Goal: Task Accomplishment & Management: Use online tool/utility

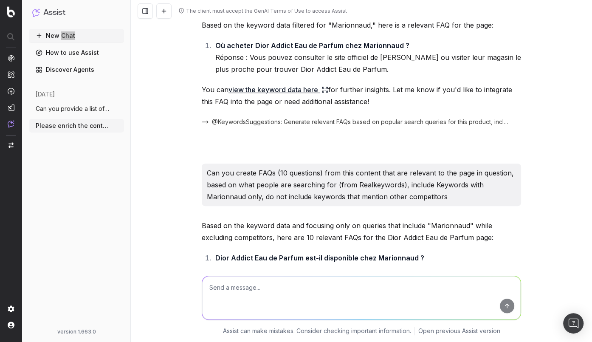
scroll to position [2585, 0]
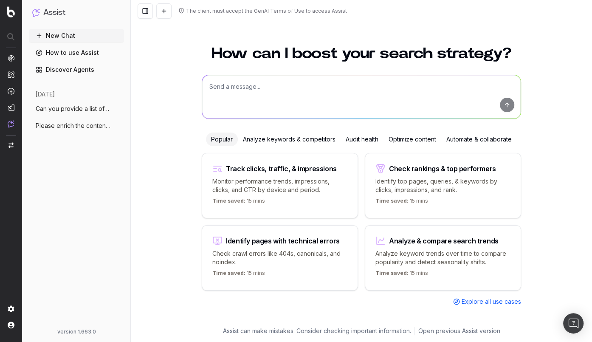
click at [323, 76] on textarea at bounding box center [361, 96] width 319 height 43
paste textarea "Can you provide a list of pages that are over 80% templated or considered dupli…"
type textarea "Can you provide a list of pages that are over 80% templated or considered dupli…"
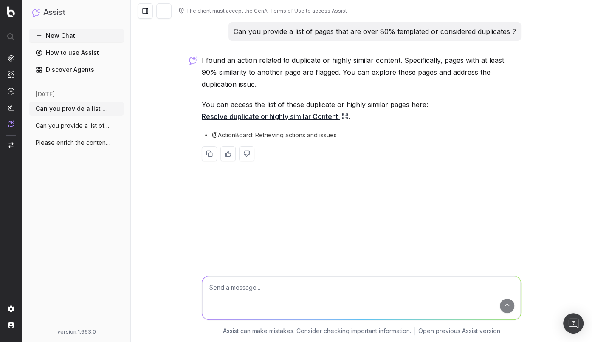
click at [264, 300] on textarea at bounding box center [361, 297] width 319 height 43
click at [265, 293] on textarea at bounding box center [361, 297] width 319 height 43
paste textarea "What concrete recommendations would you give to improve these pages that are he…"
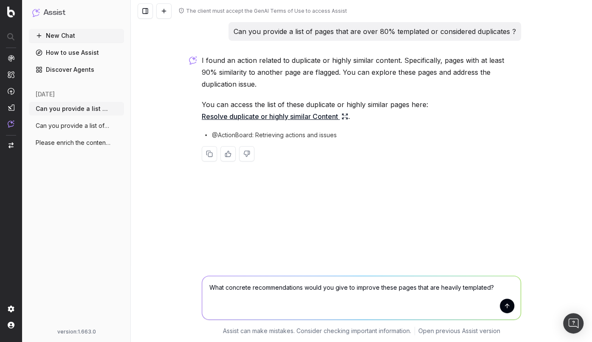
type textarea "What concrete recommendations would you give to improve these pages that are he…"
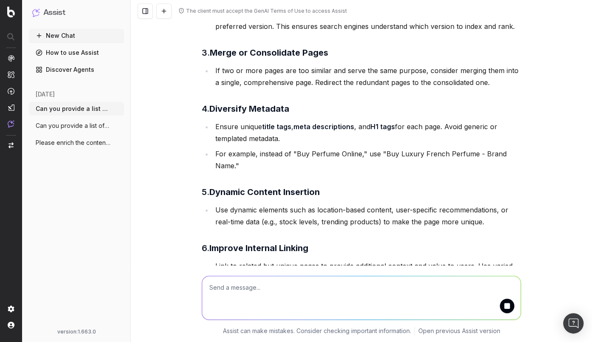
scroll to position [381, 0]
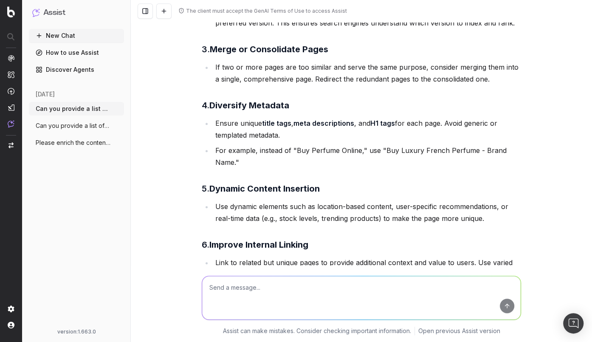
click at [256, 294] on textarea at bounding box center [361, 297] width 319 height 43
paste textarea "Your 3rd point is Metadata, which pages have a duplicated H1?"
drag, startPoint x: 227, startPoint y: 283, endPoint x: 227, endPoint y: 291, distance: 7.2
click at [227, 283] on textarea "Your 3rd point is Metadata, which pages have a duplicated H1?" at bounding box center [361, 297] width 319 height 43
type textarea "Your 4th point is Metadata, which pages have a duplicated H1?"
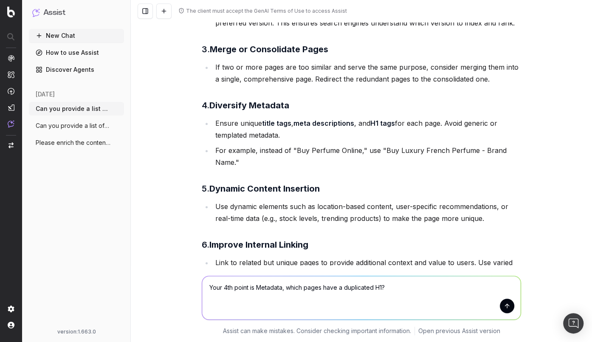
click at [427, 286] on textarea "Your 4th point is Metadata, which pages have a duplicated H1?" at bounding box center [361, 297] width 319 height 43
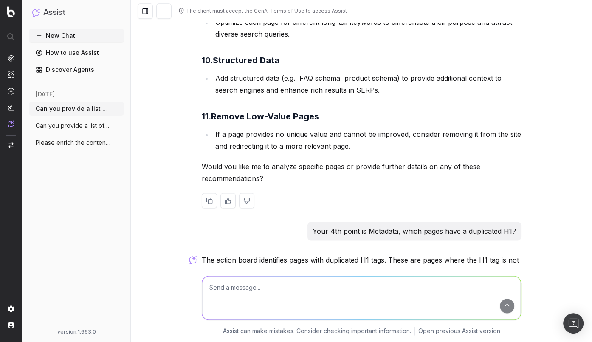
scroll to position [880, 0]
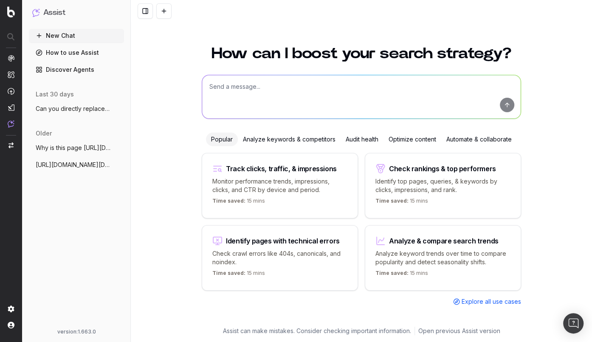
click at [93, 149] on span "Why is this page https://www.uhnd.com/fo" at bounding box center [73, 148] width 75 height 8
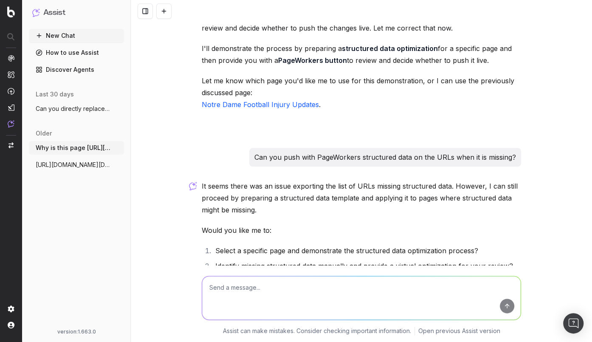
click at [84, 166] on span "https://app.botify.com/uhnd-com/uhnd.com" at bounding box center [73, 165] width 75 height 8
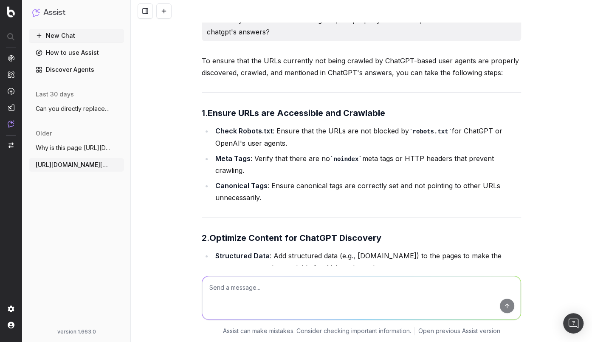
scroll to position [79, 0]
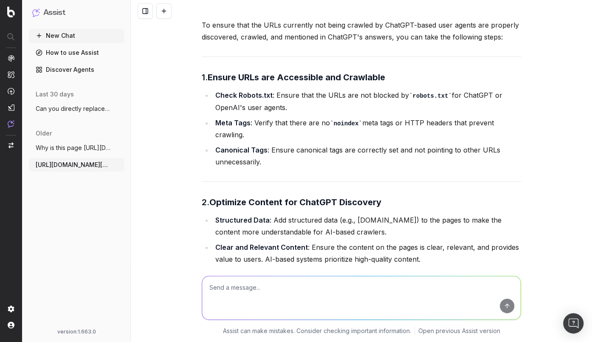
click at [68, 113] on button "Can you directly replace my 301s with th" at bounding box center [76, 109] width 95 height 14
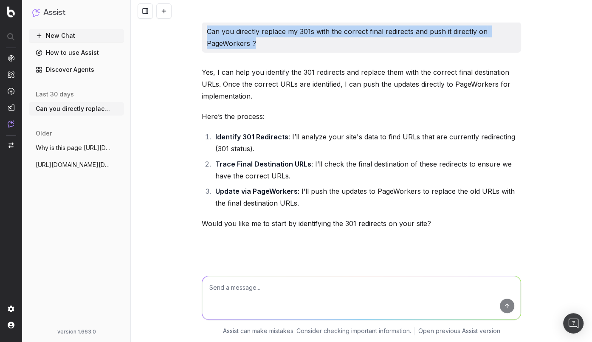
drag, startPoint x: 205, startPoint y: 28, endPoint x: 262, endPoint y: 41, distance: 58.3
click at [262, 41] on div "Can you directly replace my 301s with the correct final redirects and push it d…" at bounding box center [362, 37] width 320 height 31
copy p "Can you directly replace my 301s with the correct final redirects and push it d…"
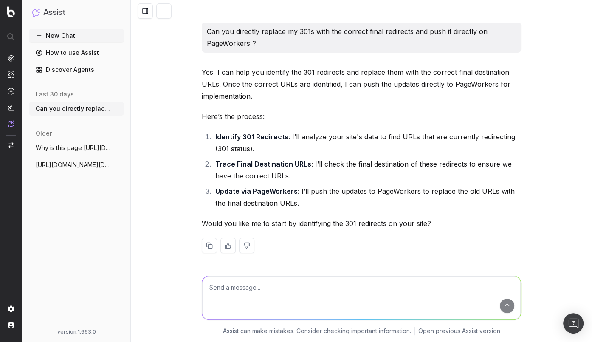
click at [394, 99] on p "Yes, I can help you identify the 301 redirects and replace them with the correc…" at bounding box center [362, 84] width 320 height 36
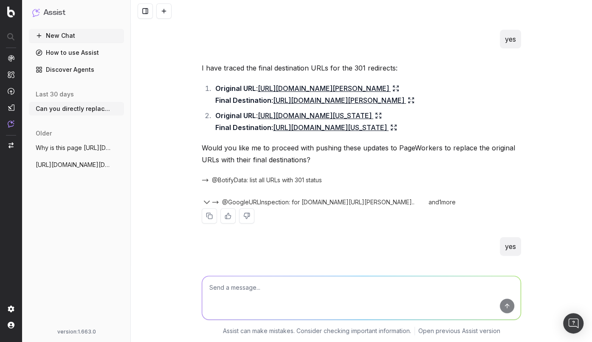
scroll to position [510, 0]
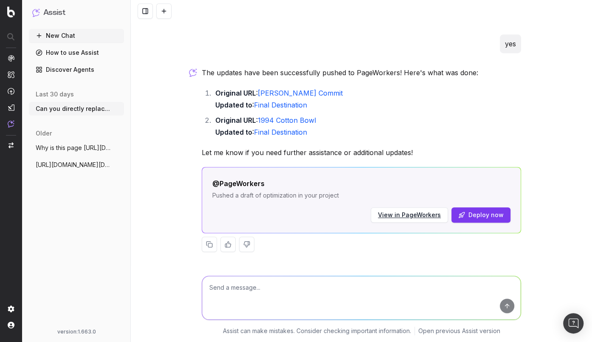
click at [85, 150] on span "Why is this page https://www.uhnd.com/fo" at bounding box center [73, 148] width 75 height 8
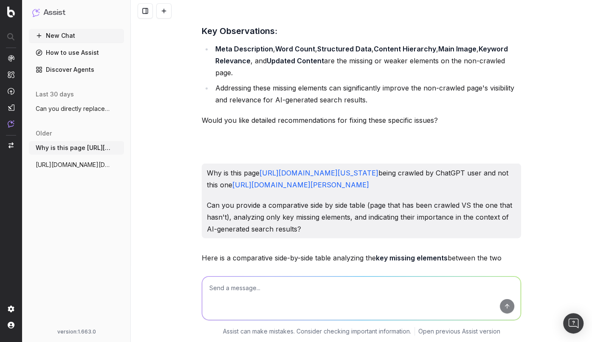
scroll to position [1807, 0]
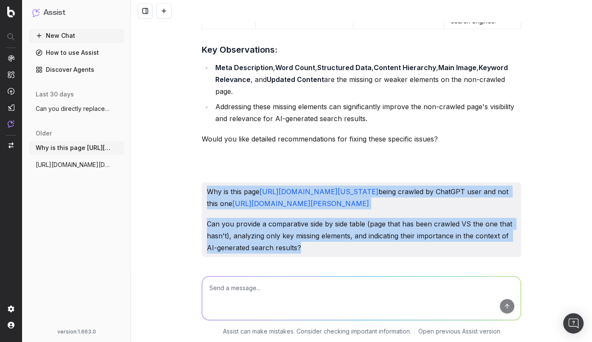
drag, startPoint x: 303, startPoint y: 156, endPoint x: 200, endPoint y: 55, distance: 144.6
copy div "Why is this page https://www.uhnd.com/football/2024/12/27/matchups-notre-dame-a…"
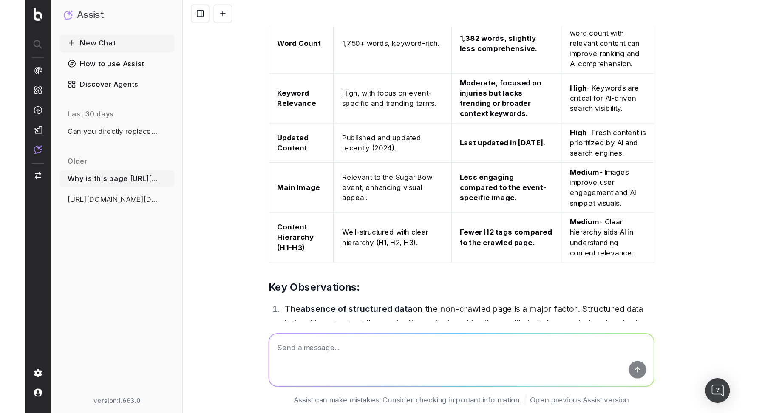
scroll to position [2215, 0]
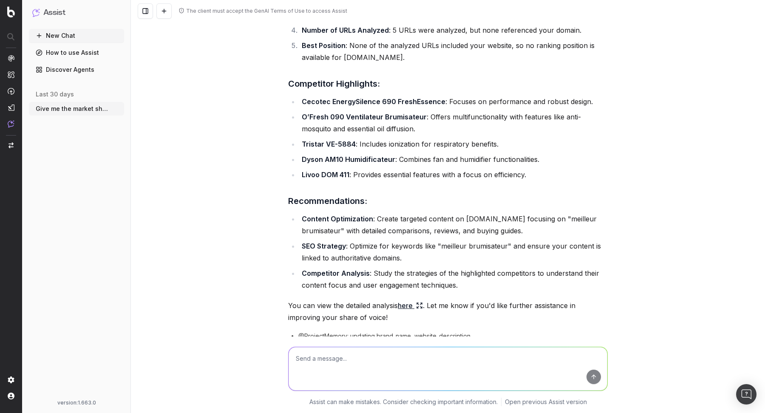
scroll to position [583, 0]
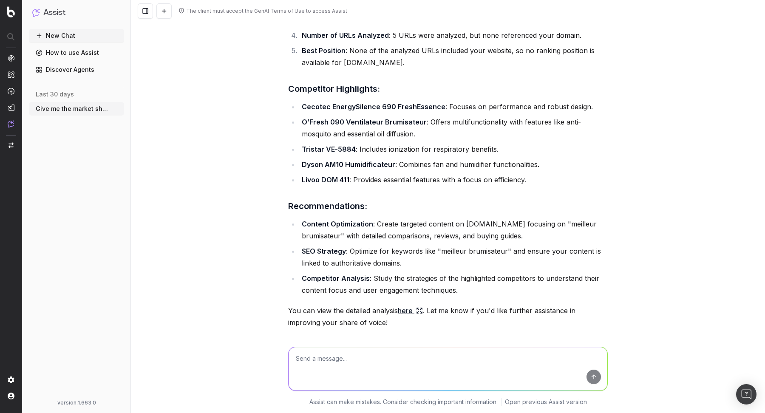
click at [422, 308] on icon at bounding box center [421, 309] width 2 height 2
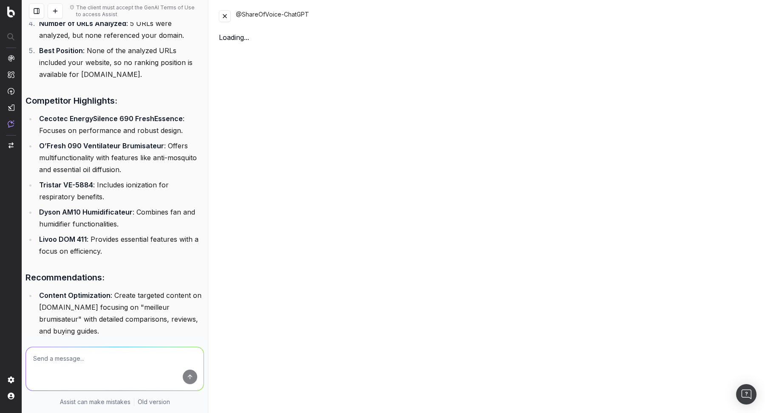
scroll to position [702, 0]
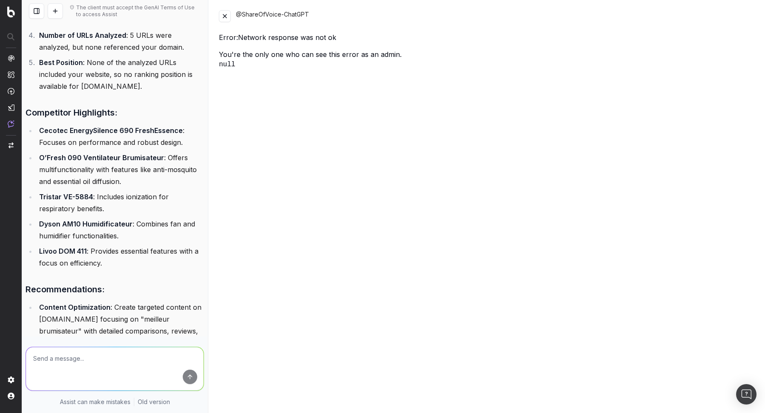
click at [230, 16] on button at bounding box center [225, 16] width 12 height 12
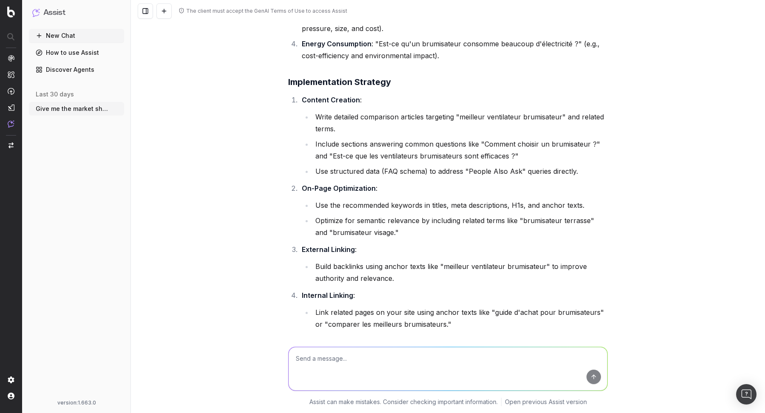
scroll to position [2376, 0]
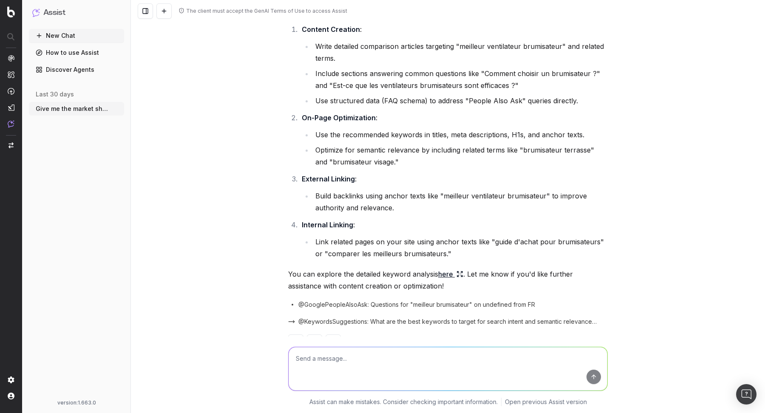
click at [451, 268] on link "here" at bounding box center [450, 274] width 25 height 12
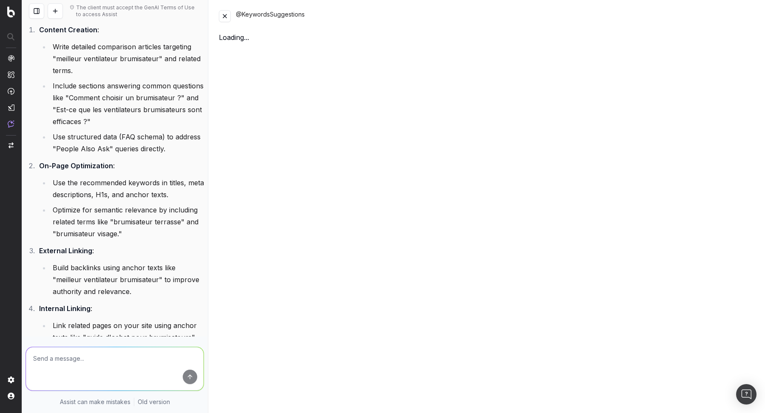
scroll to position [3376, 0]
click at [227, 13] on button at bounding box center [225, 16] width 12 height 12
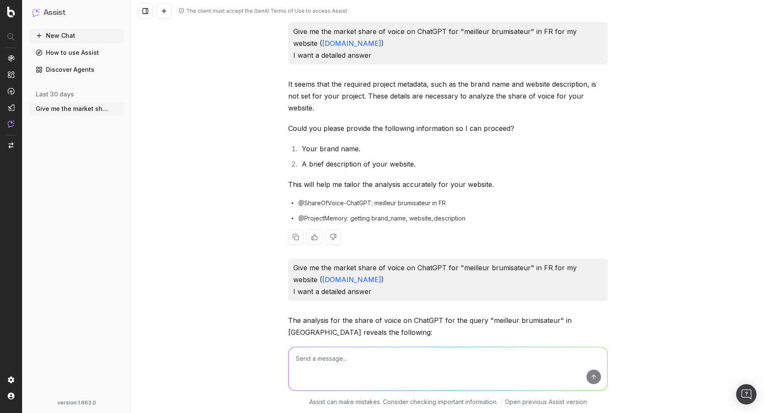
scroll to position [42, 0]
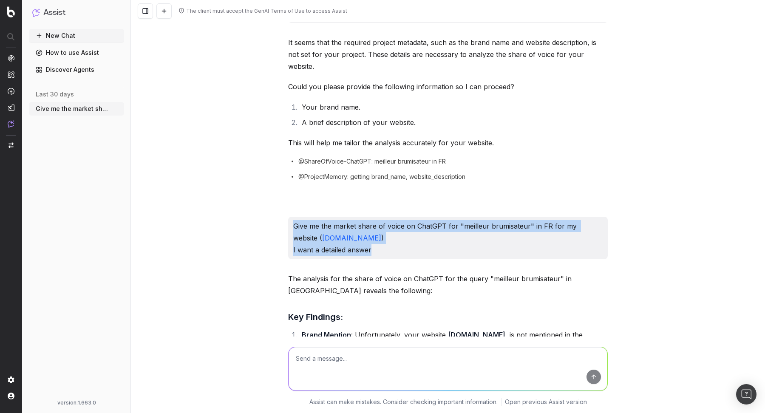
drag, startPoint x: 293, startPoint y: 213, endPoint x: 384, endPoint y: 235, distance: 93.6
click at [384, 235] on p "Give me the market share of voice on ChatGPT for "meilleur brumisateur" in FR f…" at bounding box center [447, 238] width 309 height 36
copy p "Give me the market share of voice on ChatGPT for "meilleur brumisateur" in FR f…"
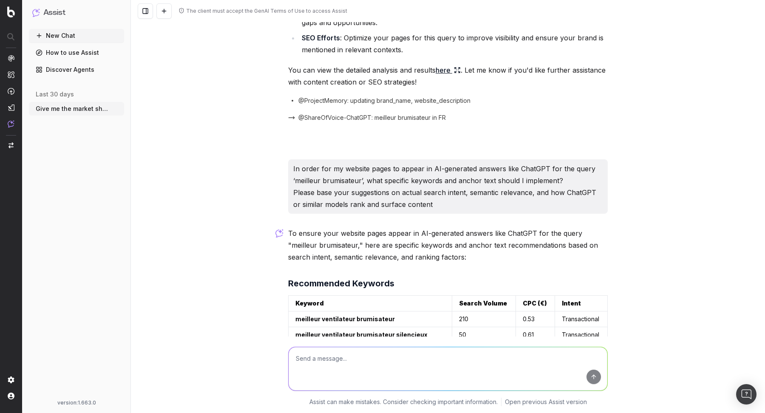
scroll to position [1668, 0]
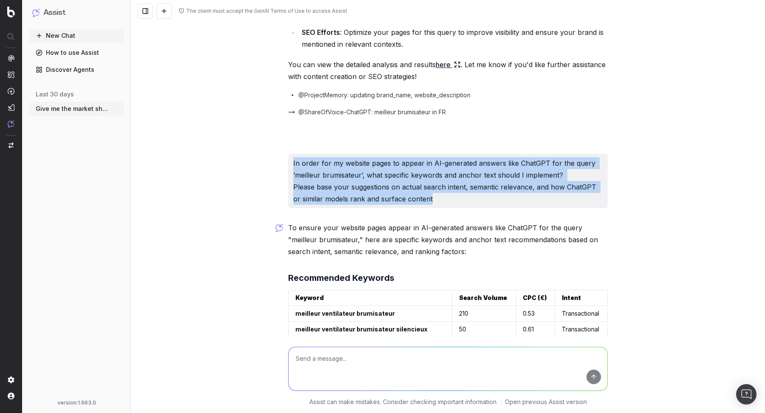
drag, startPoint x: 289, startPoint y: 137, endPoint x: 463, endPoint y: 177, distance: 178.3
click at [463, 177] on div "In order for my website pages to appear in AI-generated answers like ChatGPT fo…" at bounding box center [448, 181] width 320 height 54
copy p "In order for my website pages to appear in AI-generated answers like ChatGPT fo…"
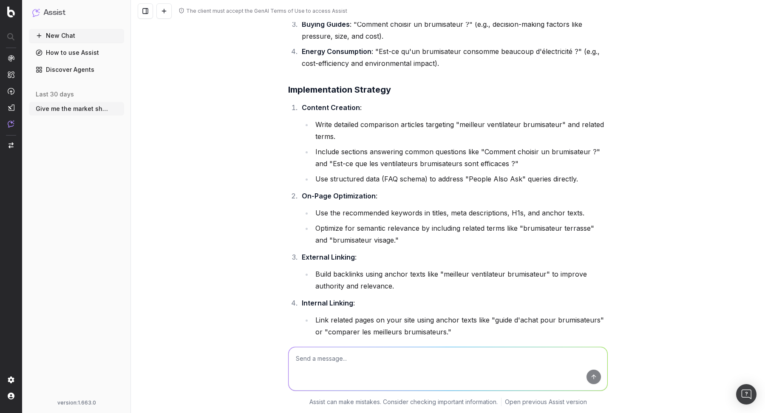
scroll to position [2376, 0]
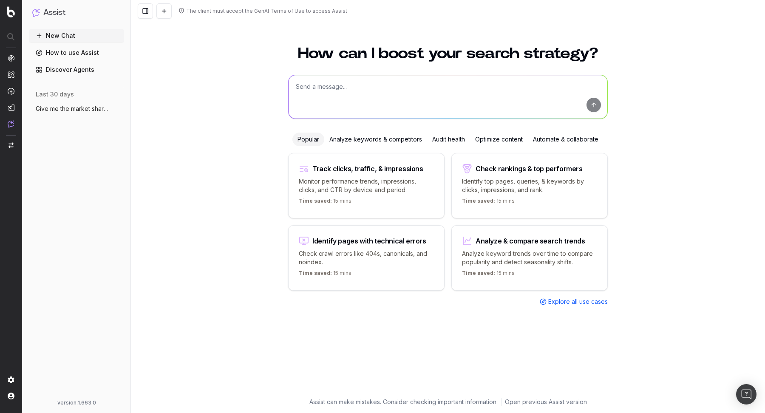
click at [377, 99] on textarea at bounding box center [448, 96] width 319 height 43
paste textarea "Give me the market share of voice on ChatGPT for "meilleur brumisateur" in FR f…"
type textarea "Give me the market share of voice on ChatGPT for "meilleur brumisateur" in FR f…"
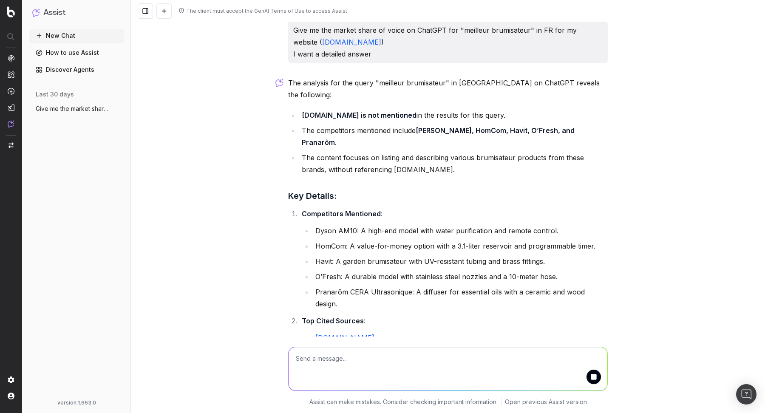
scroll to position [30, 0]
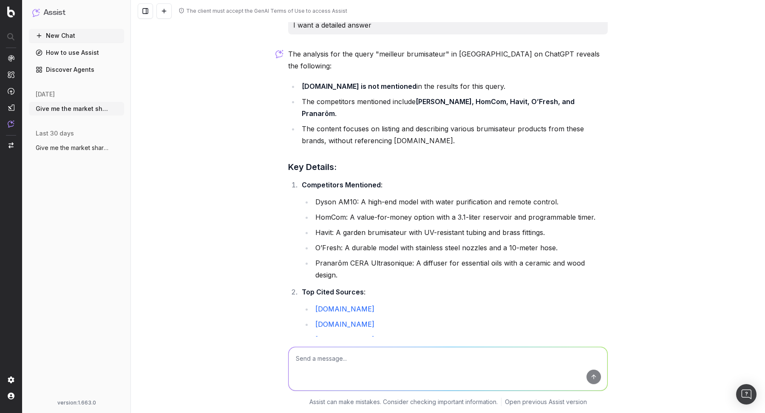
scroll to position [127, 0]
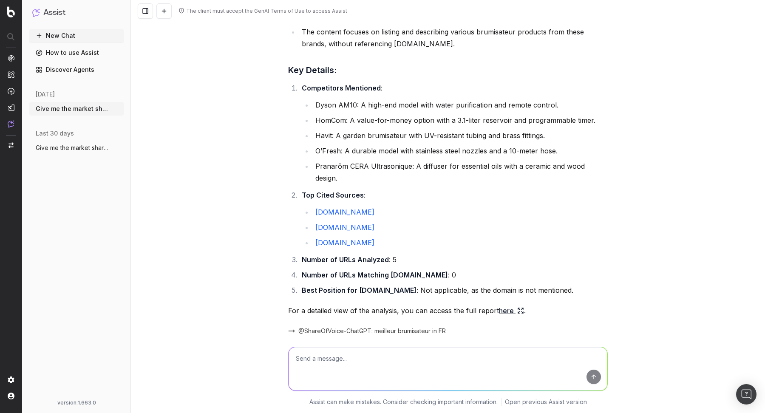
click at [365, 356] on textarea at bounding box center [448, 368] width 319 height 43
type textarea "In order for my website pages to appear in AI-generated answers like ChatGPT fo…"
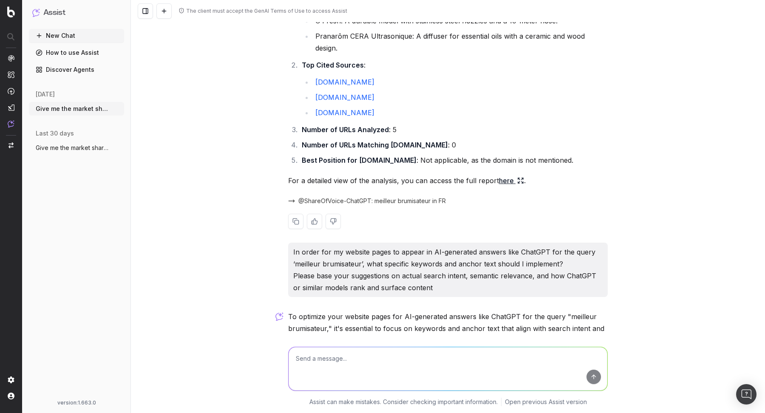
scroll to position [258, 0]
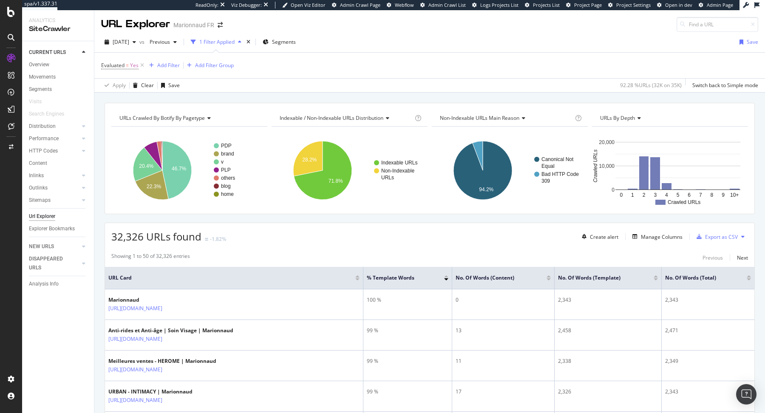
scroll to position [53, 0]
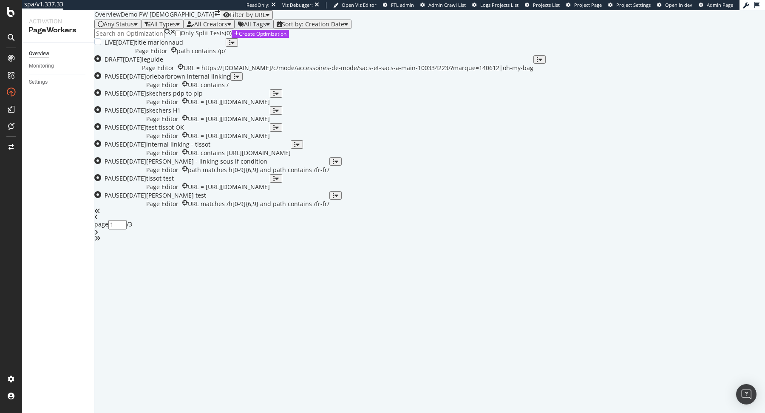
click at [226, 47] on div "title marionnaud" at bounding box center [180, 42] width 91 height 8
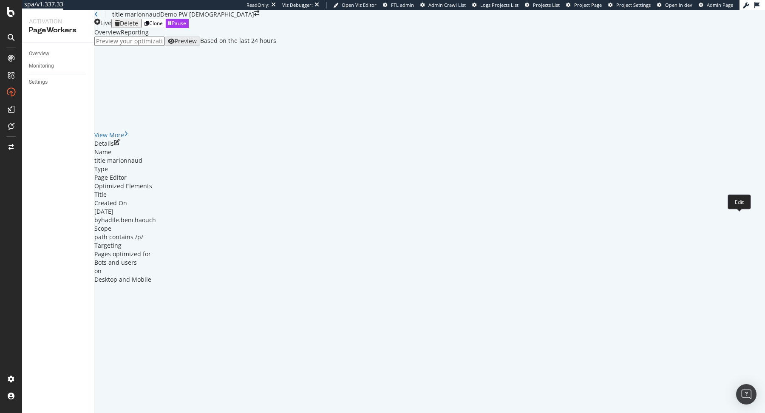
click at [120, 145] on icon "pen-to-square" at bounding box center [117, 142] width 6 height 6
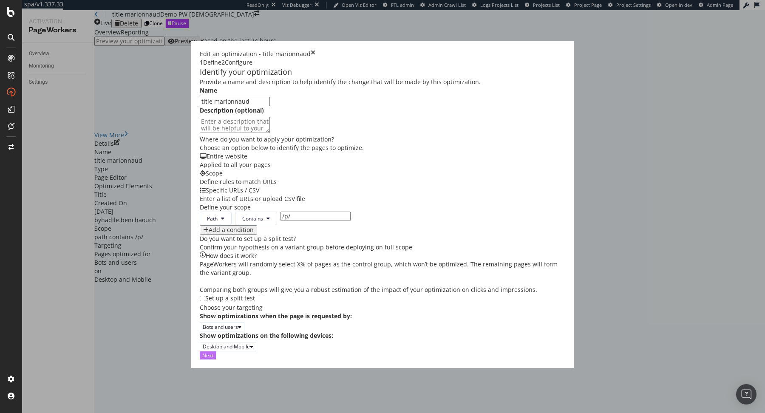
click at [213, 359] on div "Next" at bounding box center [207, 355] width 11 height 7
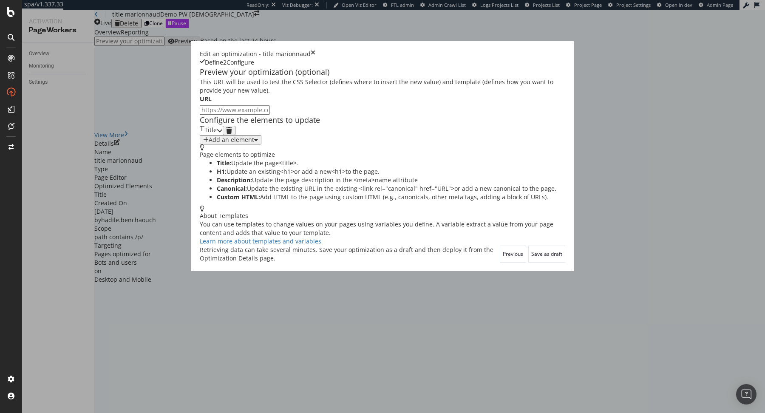
click at [223, 135] on div "Title" at bounding box center [211, 130] width 23 height 9
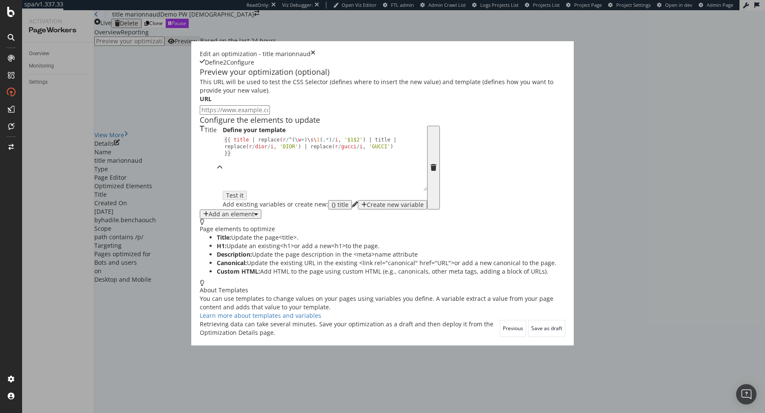
click at [200, 298] on div "Preview your optimization (optional) This URL will be used to test the CSS Sele…" at bounding box center [382, 193] width 365 height 253
click at [209, 218] on div "Add an element" at bounding box center [231, 214] width 45 height 7
click at [315, 50] on icon "times" at bounding box center [313, 54] width 5 height 8
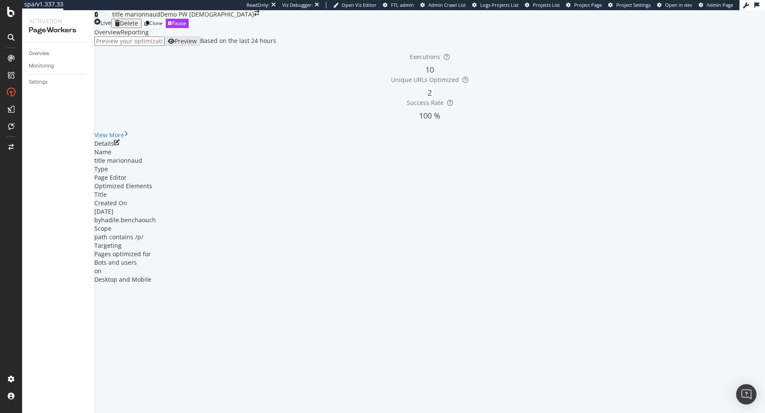
click at [98, 17] on icon at bounding box center [96, 14] width 4 height 6
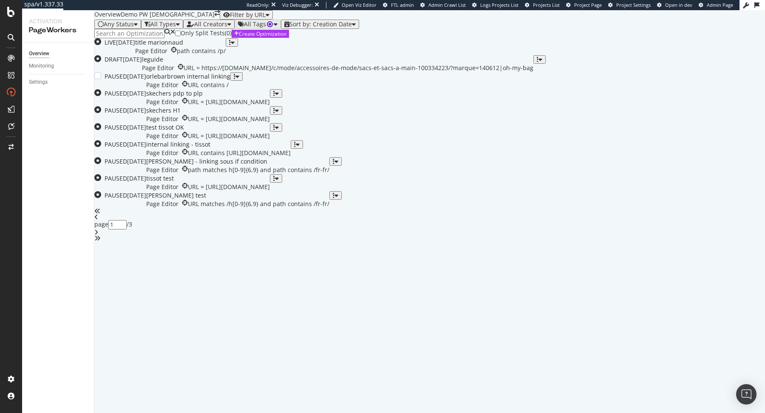
click at [230, 81] on div "orlebarbrown internal linking" at bounding box center [188, 76] width 84 height 8
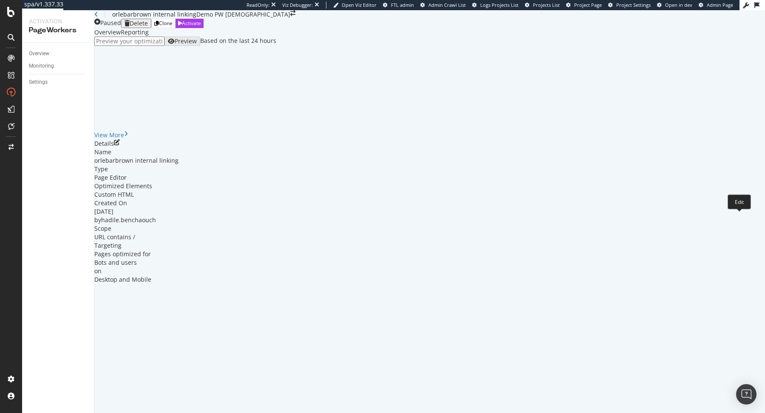
click at [120, 145] on icon "pen-to-square" at bounding box center [117, 142] width 6 height 6
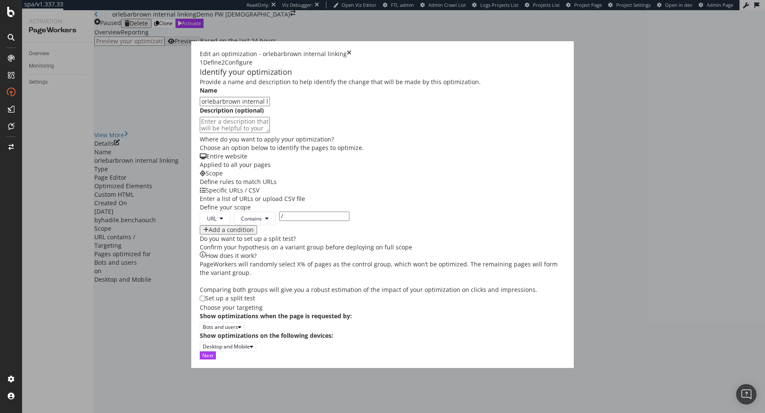
scroll to position [167, 0]
click at [213, 359] on div "Next" at bounding box center [207, 355] width 11 height 7
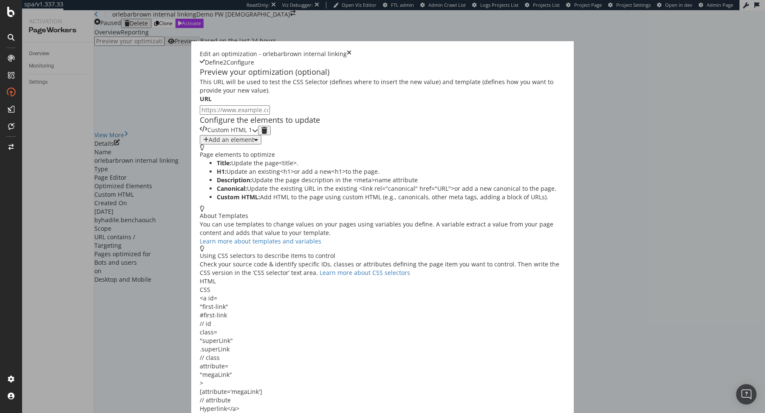
click at [258, 135] on div "modal" at bounding box center [255, 130] width 6 height 9
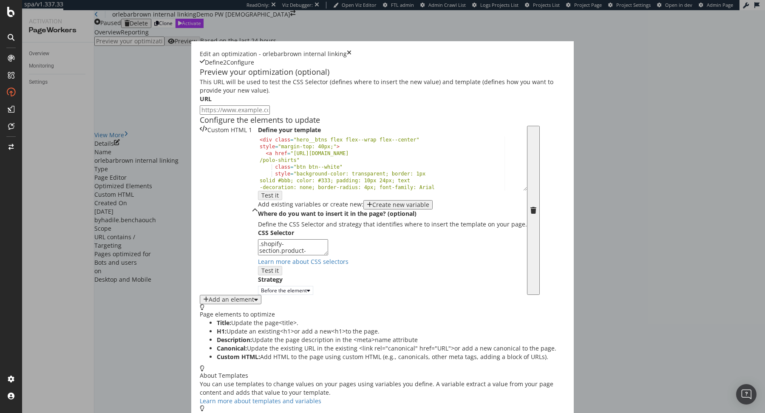
click at [565, 50] on div "Edit an optimization - orlebarbrown internal linking Define 2 Configure" at bounding box center [382, 58] width 365 height 17
click at [351, 50] on icon "times" at bounding box center [349, 54] width 5 height 8
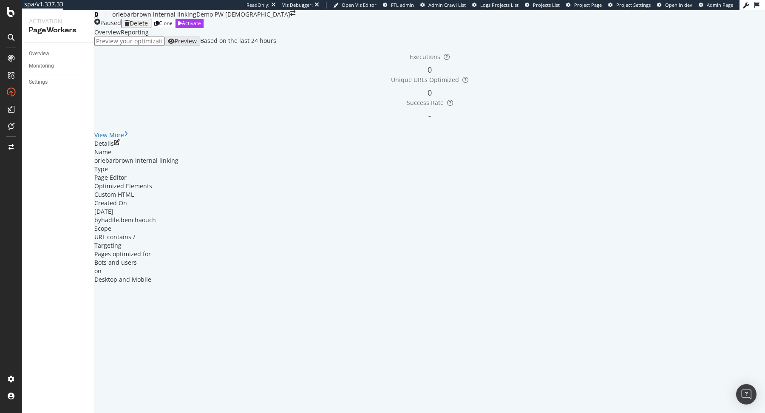
click at [98, 17] on icon at bounding box center [96, 14] width 4 height 6
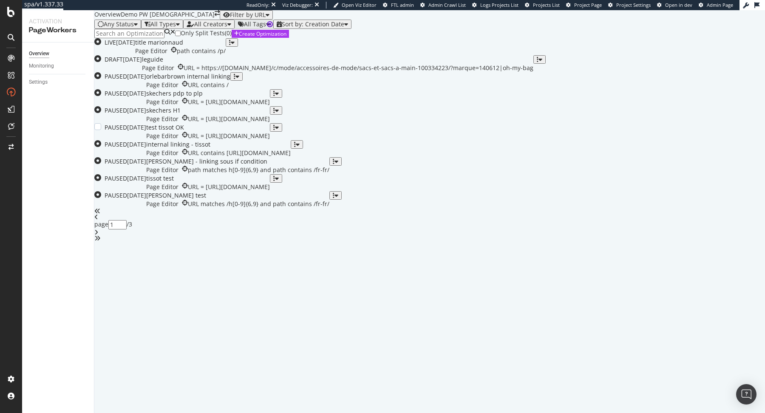
scroll to position [240, 0]
click at [268, 127] on div "test tissot OK" at bounding box center [208, 127] width 124 height 8
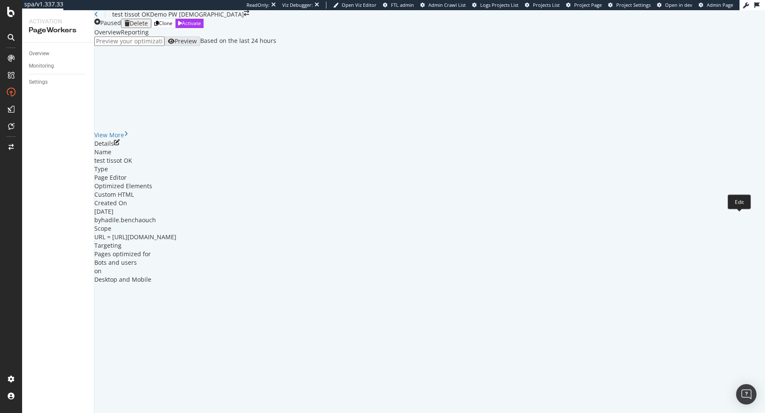
click at [120, 145] on icon "pen-to-square" at bounding box center [117, 142] width 6 height 6
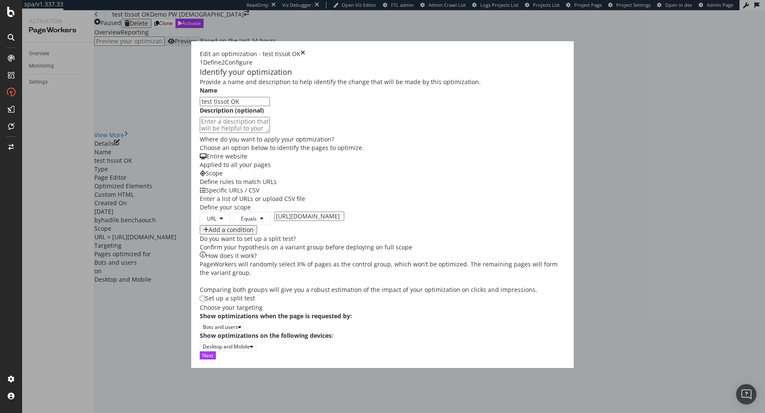
scroll to position [167, 0]
click at [213, 359] on div "Next" at bounding box center [207, 355] width 11 height 7
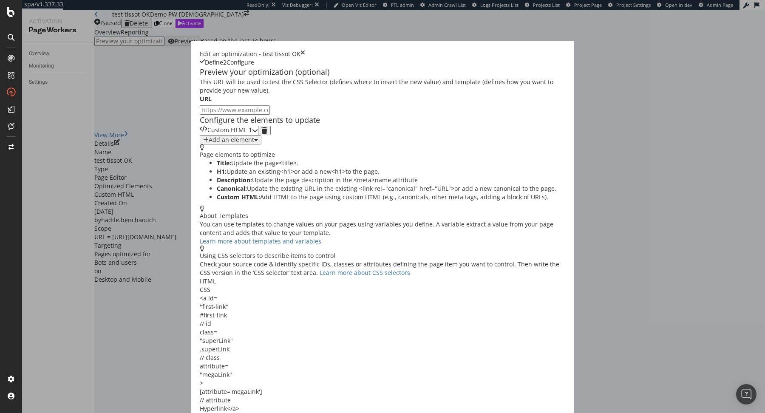
click at [258, 135] on div "Custom HTML 1" at bounding box center [229, 130] width 58 height 9
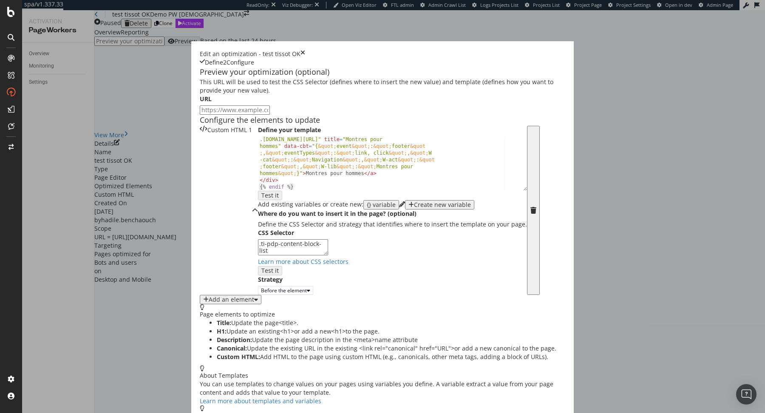
scroll to position [245, 0]
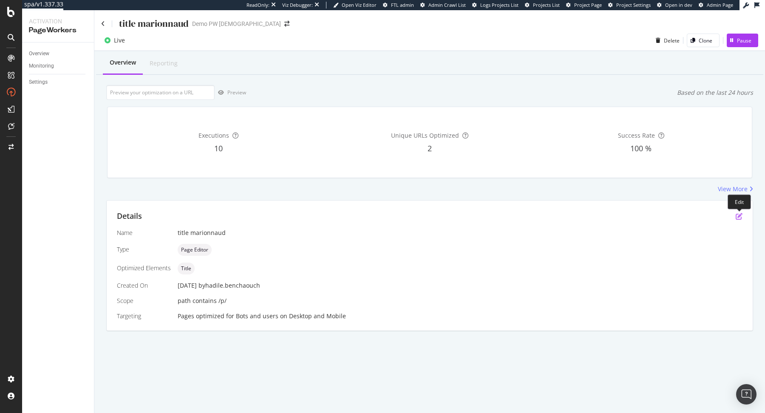
click at [739, 214] on icon "pen-to-square" at bounding box center [739, 216] width 7 height 7
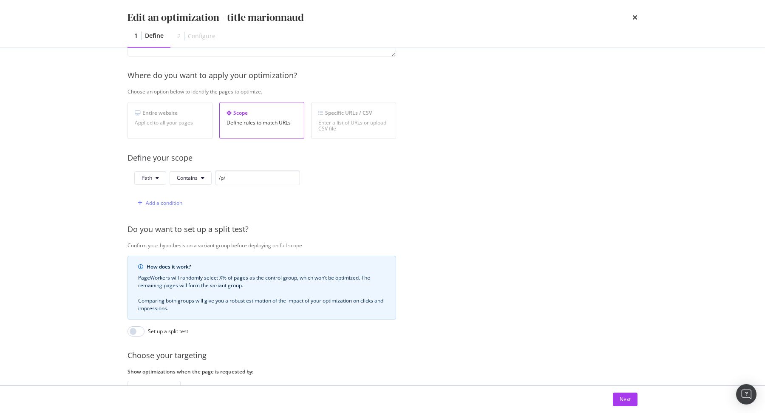
scroll to position [167, 0]
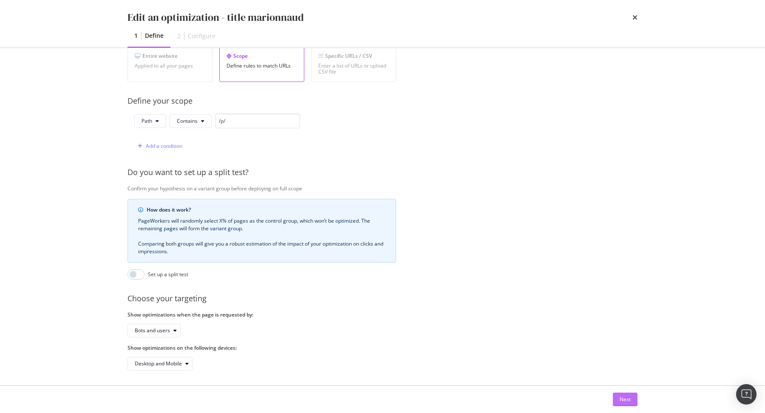
click at [629, 398] on div "Next" at bounding box center [625, 399] width 11 height 7
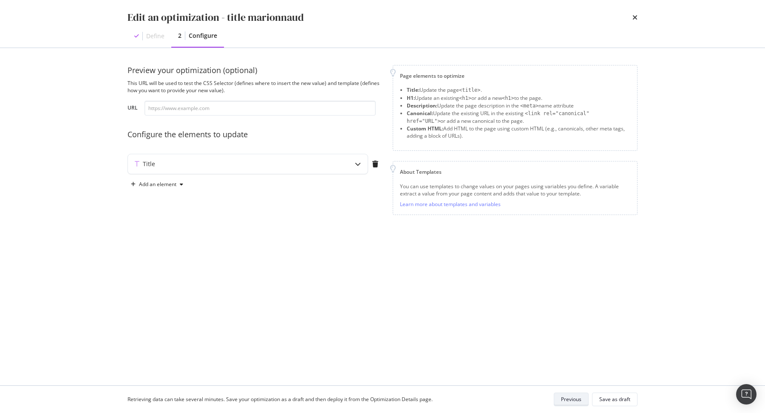
scroll to position [0, 0]
click at [329, 172] on div "Title" at bounding box center [248, 164] width 240 height 20
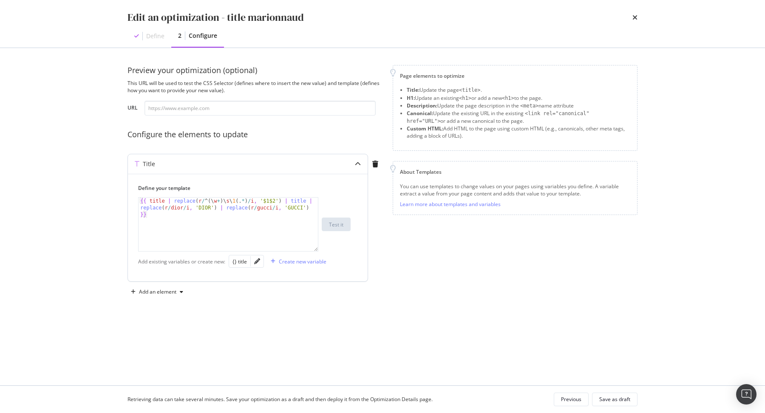
type textarea "{{ title | replace(r/^(\w+)\s\1(.*)/i, '$1$2') | title | replace(r/dior/i, 'DIO…"
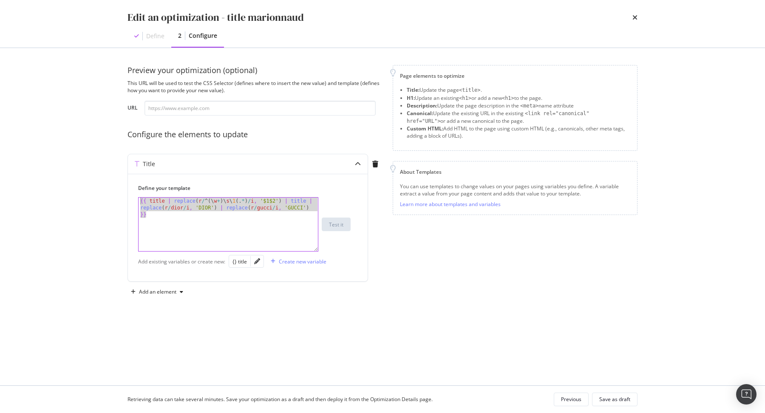
drag, startPoint x: 173, startPoint y: 224, endPoint x: 126, endPoint y: 200, distance: 52.8
click at [126, 200] on div "Preview your optimization (optional) This URL will be used to test the CSS Sele…" at bounding box center [382, 216] width 544 height 337
click at [173, 289] on div "Add an element" at bounding box center [157, 291] width 37 height 5
click at [632, 12] on div "Edit an optimization - title marionnaud" at bounding box center [382, 17] width 510 height 14
click at [637, 15] on icon "times" at bounding box center [634, 17] width 5 height 7
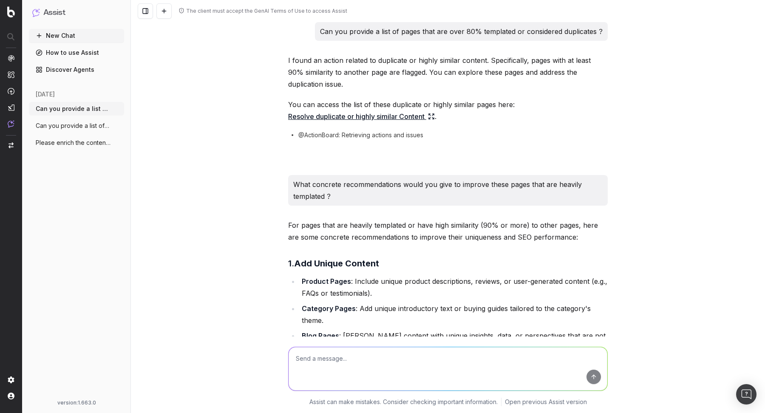
scroll to position [808, 0]
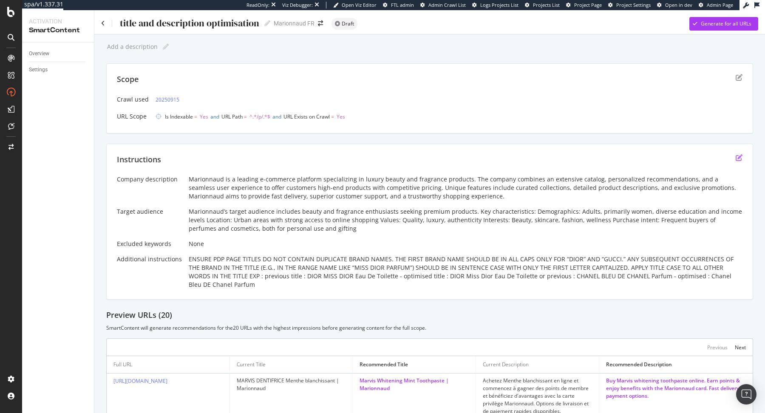
click at [741, 155] on icon "edit" at bounding box center [739, 157] width 7 height 7
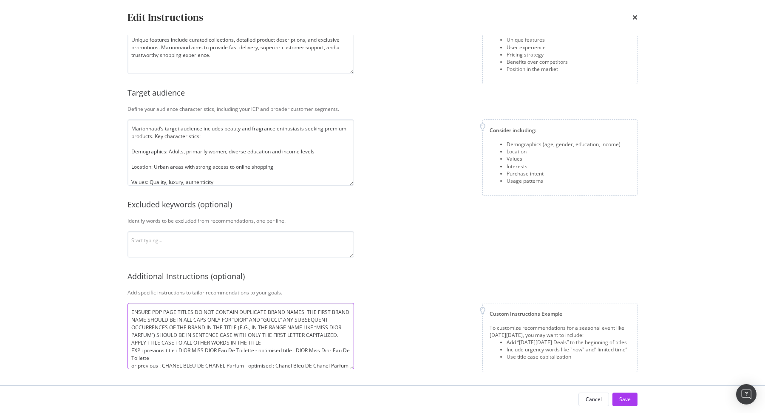
drag, startPoint x: 131, startPoint y: 312, endPoint x: 305, endPoint y: 340, distance: 176.1
click at [305, 340] on textarea "ENSURE PDP PAGE TITLES DO NOT CONTAIN DUPLICATE BRAND NAMES. THE FIRST BRAND NA…" at bounding box center [240, 336] width 227 height 66
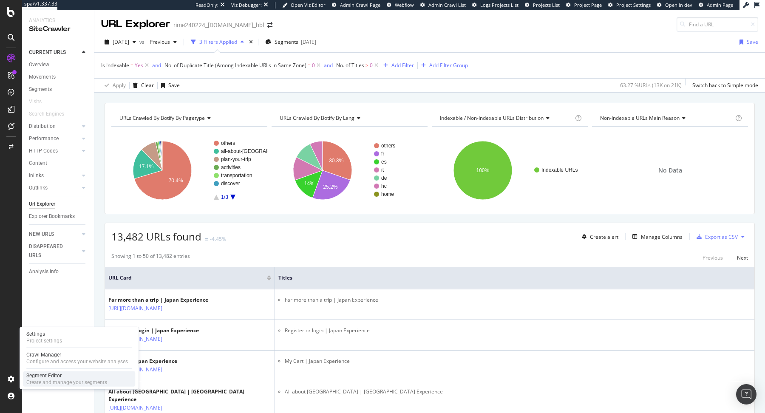
click at [41, 375] on div "Segment Editor" at bounding box center [66, 375] width 81 height 7
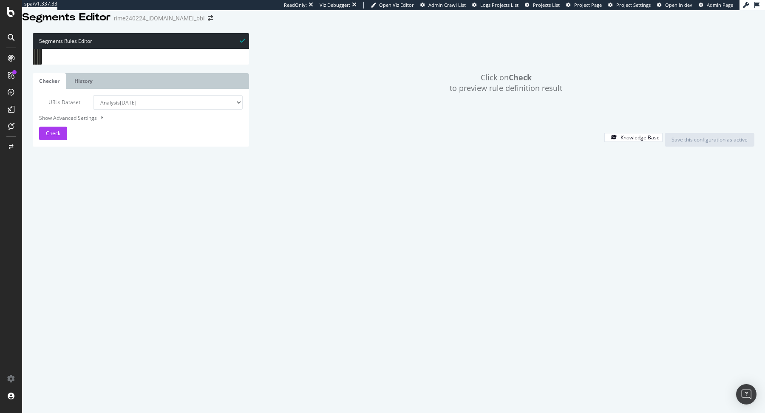
click at [173, 23] on div "rime240224_[DOMAIN_NAME]_bbl" at bounding box center [159, 18] width 91 height 8
drag, startPoint x: 157, startPoint y: 25, endPoint x: 227, endPoint y: 25, distance: 69.7
click at [204, 23] on div "rime240224_[DOMAIN_NAME]_bbl" at bounding box center [159, 18] width 91 height 8
copy div "[DOMAIN_NAME]"
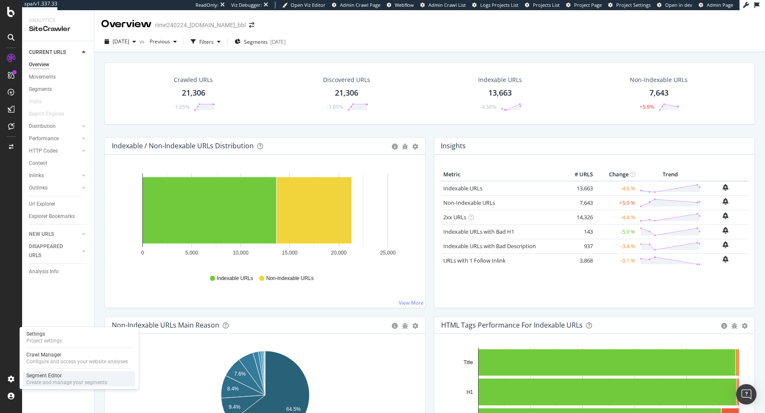
click at [45, 380] on div "Create and manage your segments" at bounding box center [66, 382] width 81 height 7
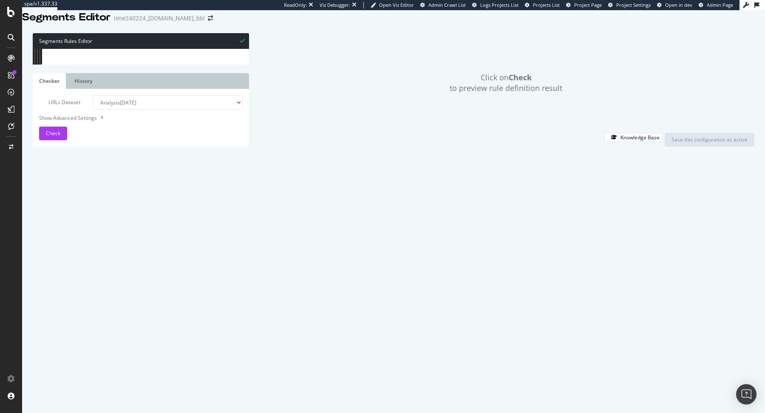
scroll to position [102, 0]
